Goal: Find specific fact: Find specific fact

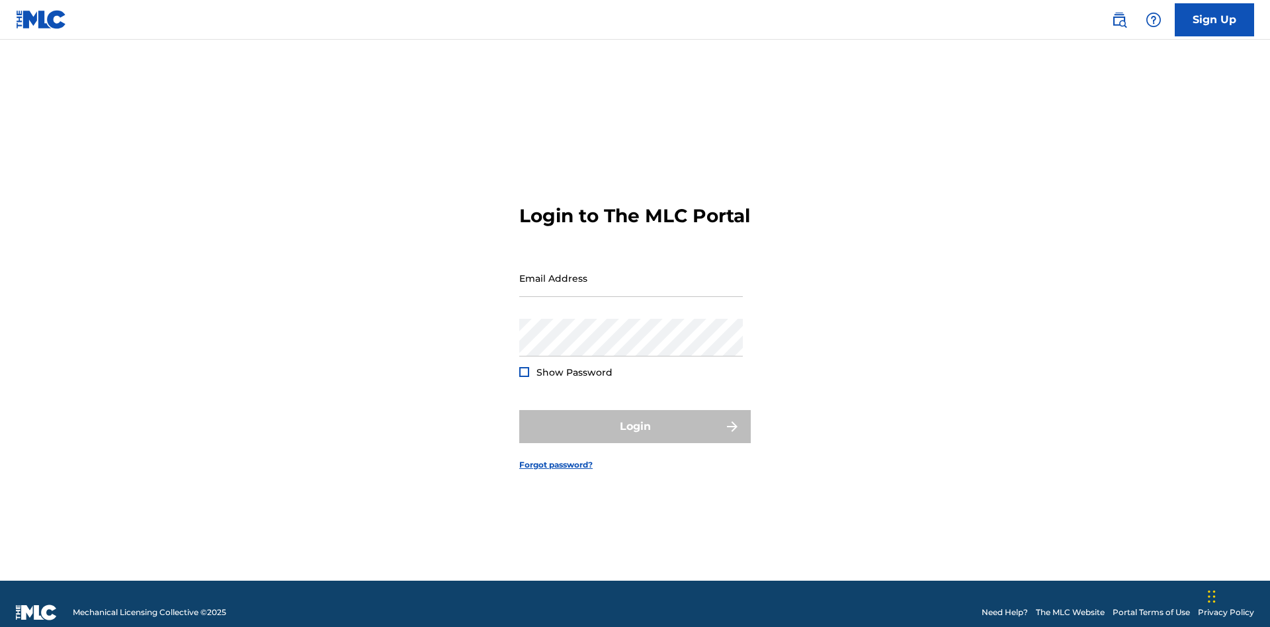
scroll to position [17, 0]
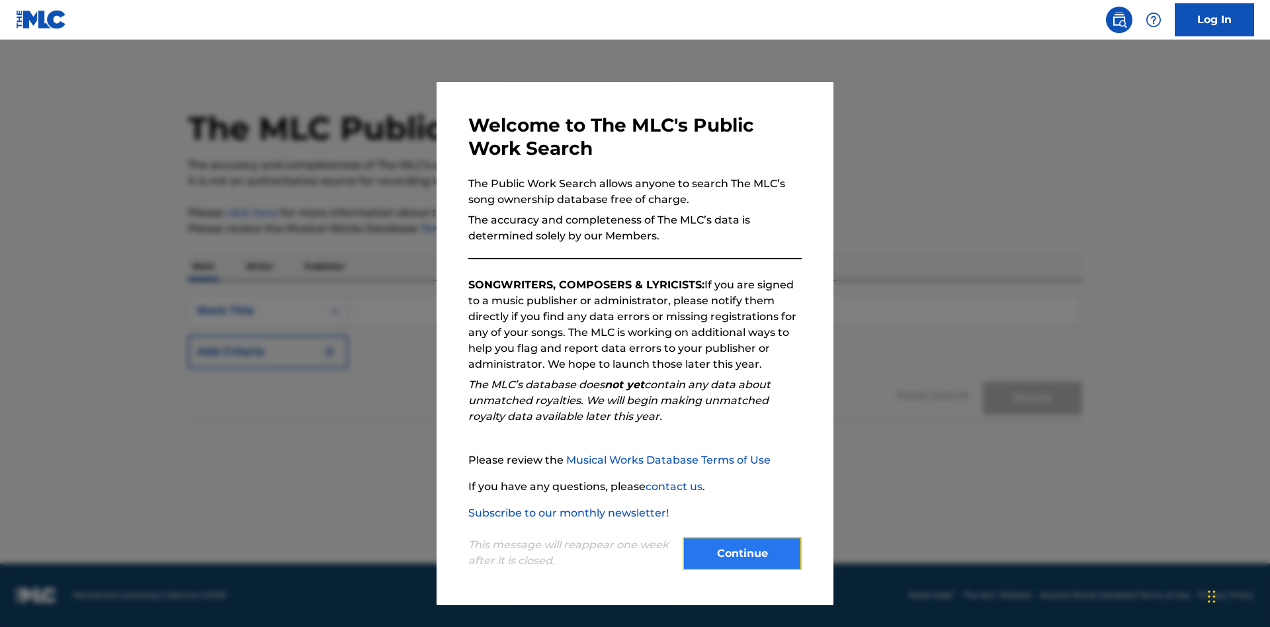
click at [742, 554] on button "Continue" at bounding box center [742, 553] width 119 height 33
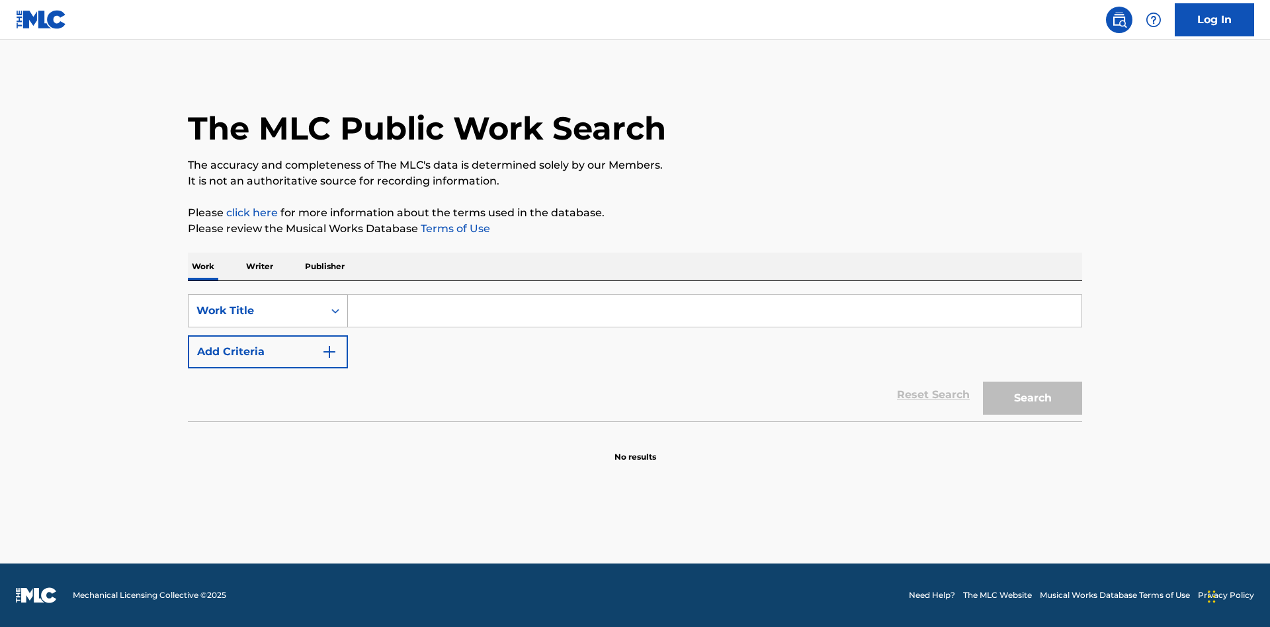
click at [256, 311] on div "Work Title" at bounding box center [256, 311] width 119 height 16
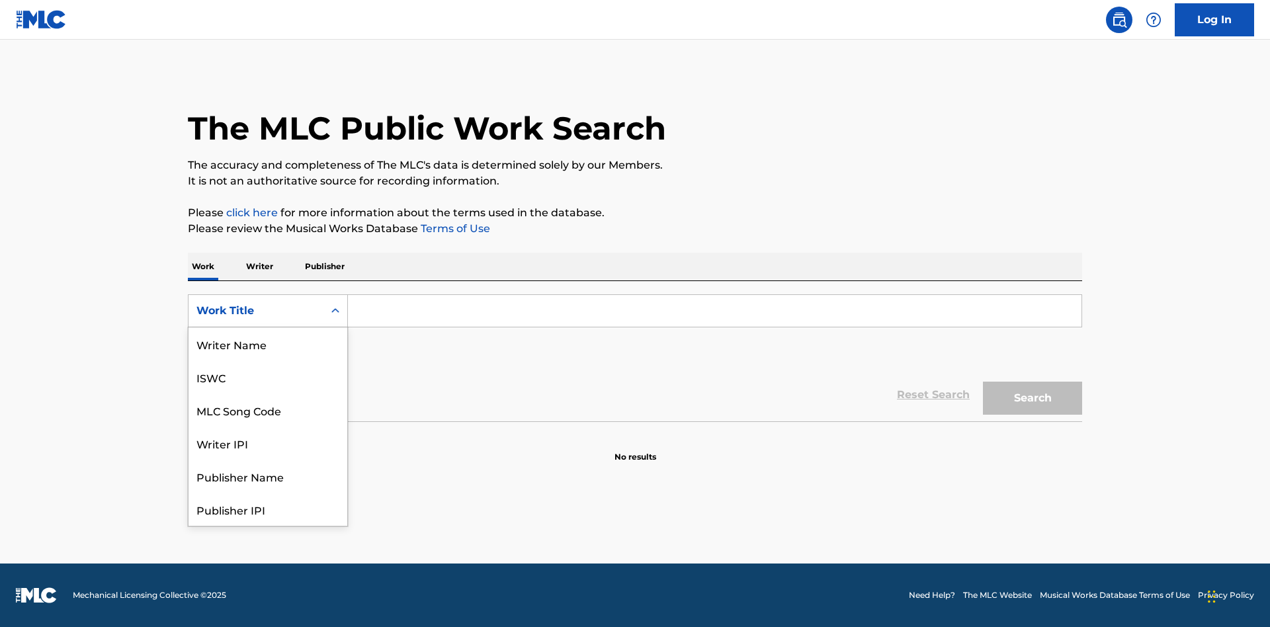
scroll to position [66, 0]
click at [268, 344] on div "MLC Song Code" at bounding box center [268, 344] width 159 height 33
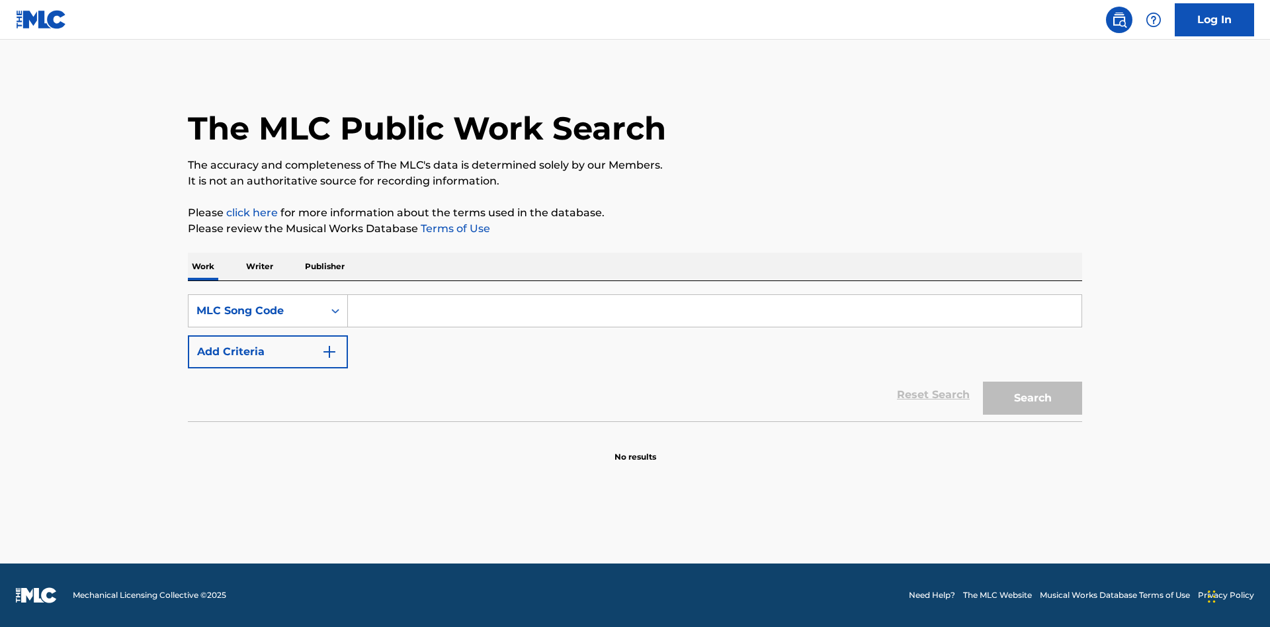
click at [715, 311] on input "Search Form" at bounding box center [715, 311] width 734 height 32
type input "MV82XX"
click at [1033, 398] on button "Search" at bounding box center [1032, 398] width 99 height 33
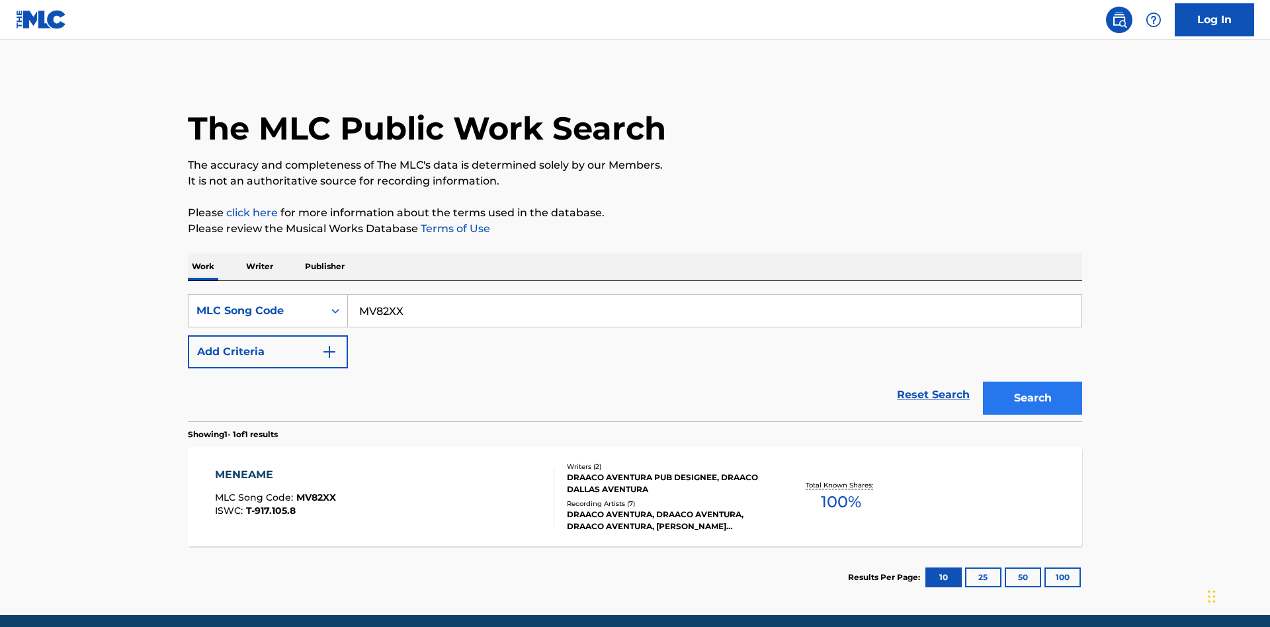
scroll to position [52, 0]
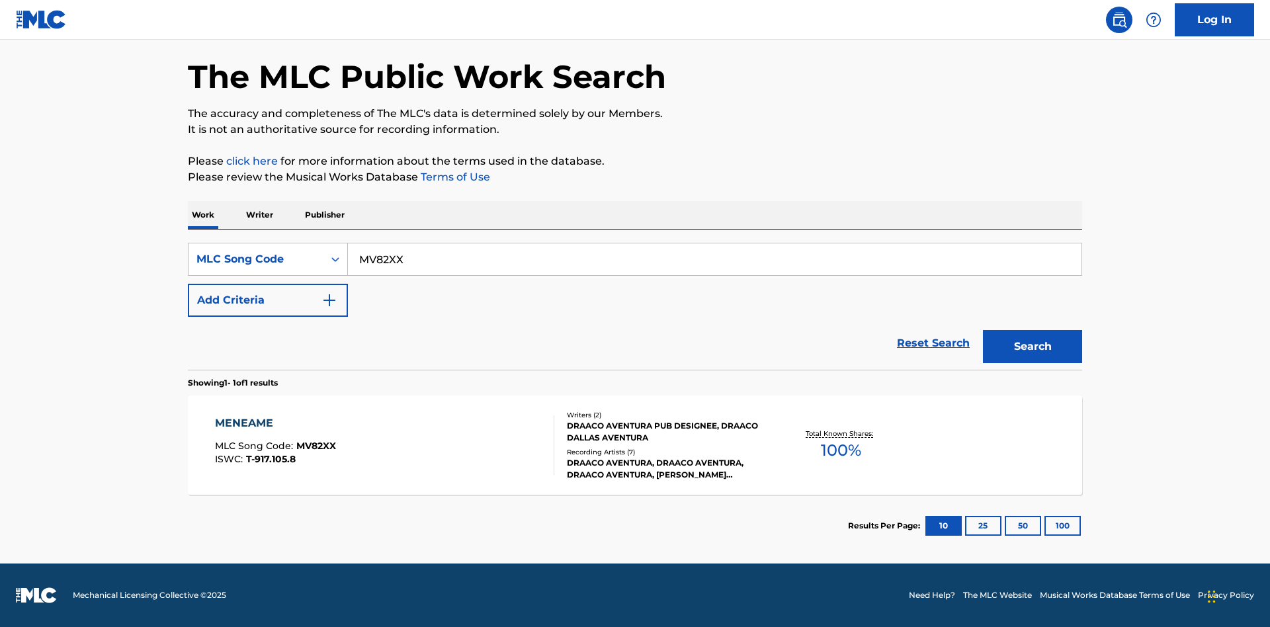
click at [635, 445] on div "Writers ( 2 ) DRAACO AVENTURA PUB DESIGNEE, DRAACO DALLAS AVENTURA Recording Ar…" at bounding box center [660, 445] width 212 height 71
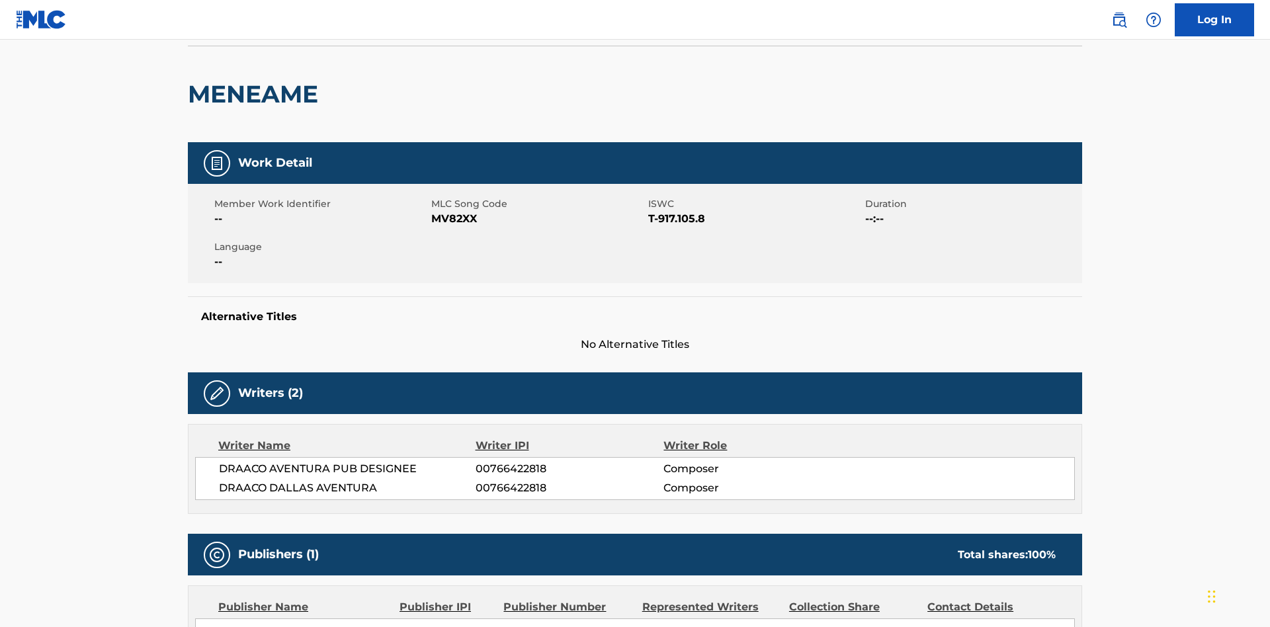
scroll to position [10, 0]
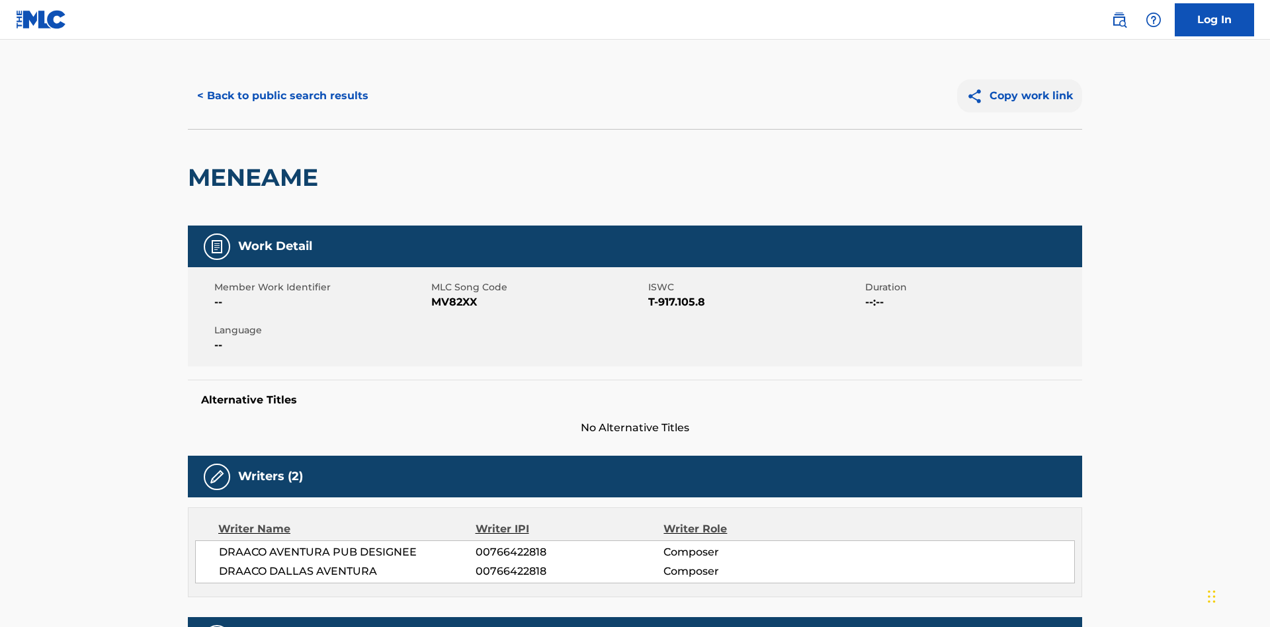
click at [1020, 96] on button "Copy work link" at bounding box center [1019, 95] width 125 height 33
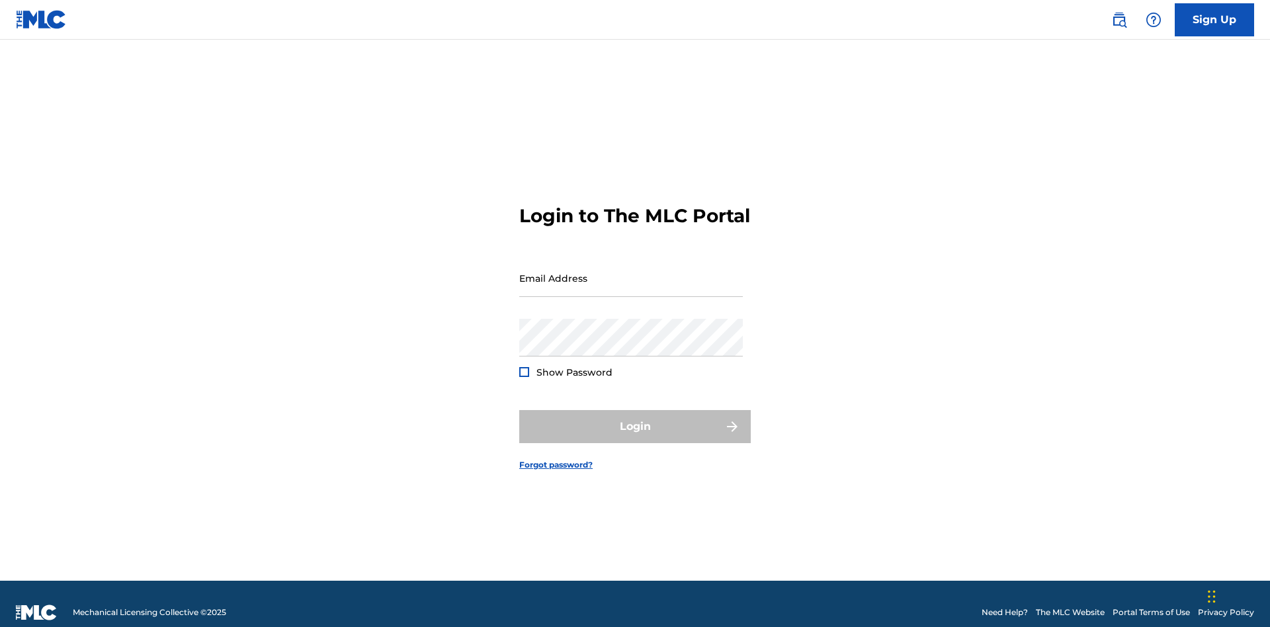
scroll to position [17, 0]
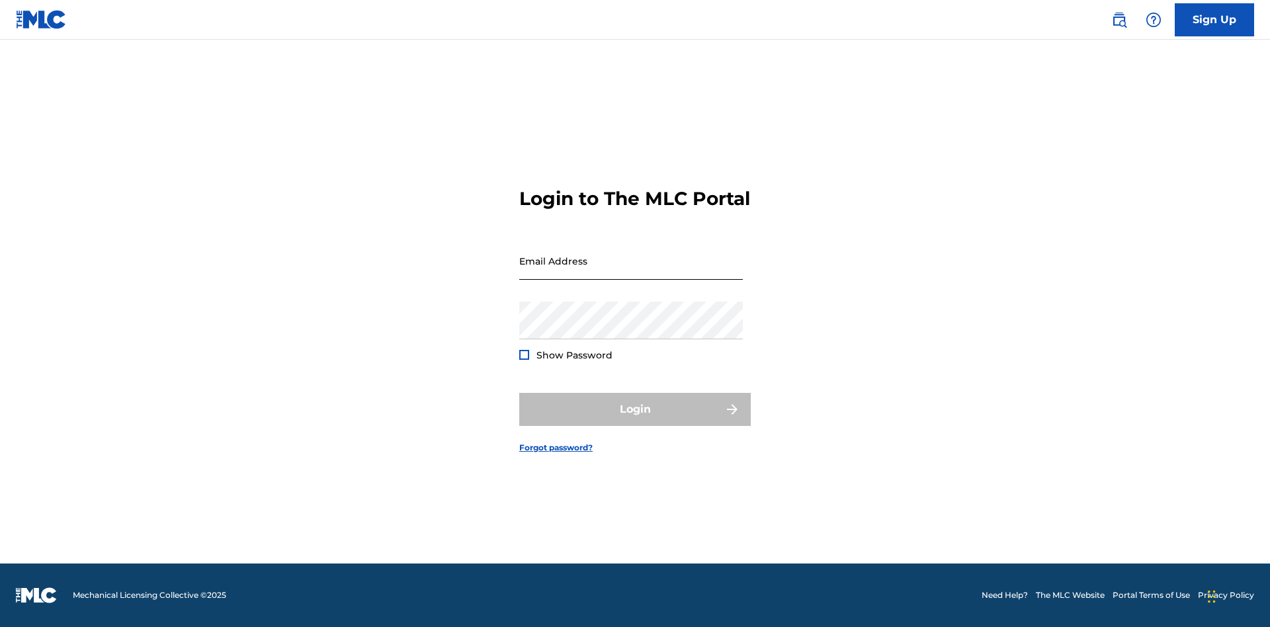
click at [631, 272] on input "Email Address" at bounding box center [631, 261] width 224 height 38
type input "[EMAIL_ADDRESS][DOMAIN_NAME]"
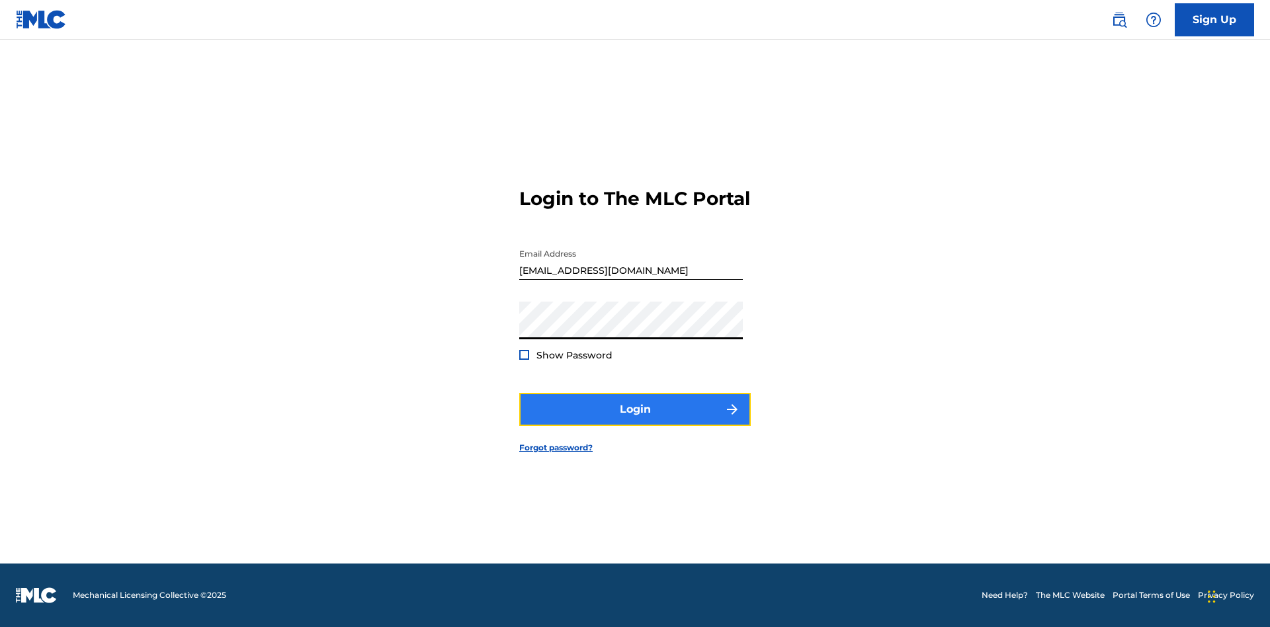
click at [635, 421] on button "Login" at bounding box center [635, 409] width 232 height 33
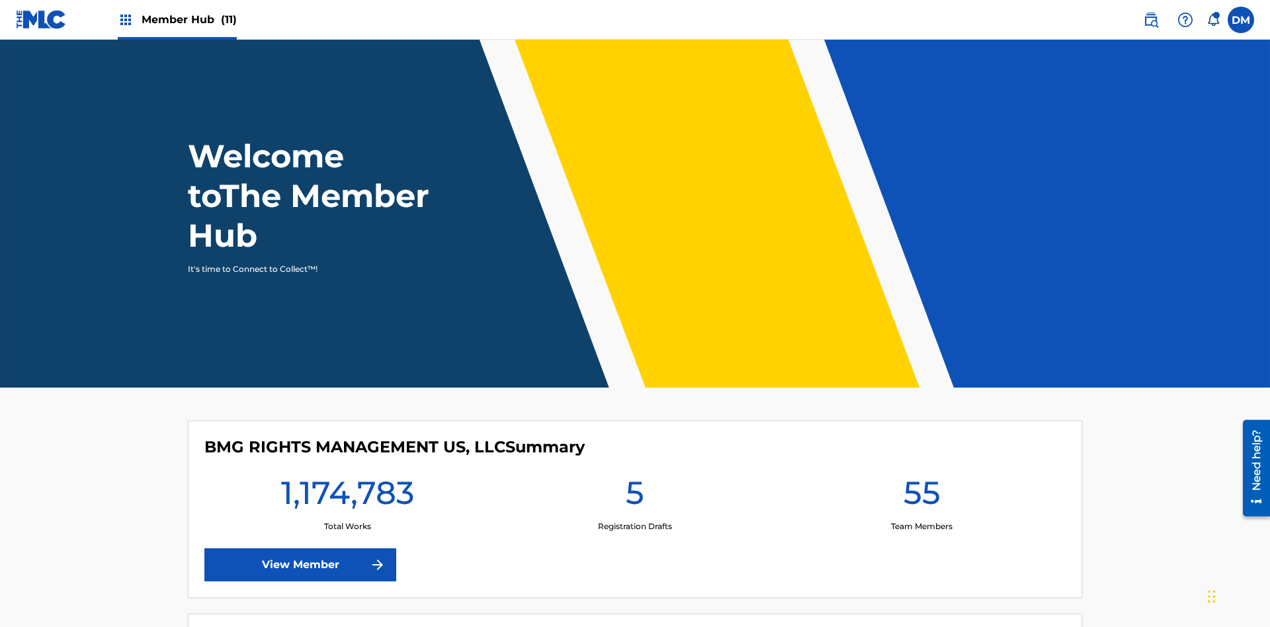
scroll to position [57, 0]
